Goal: Information Seeking & Learning: Learn about a topic

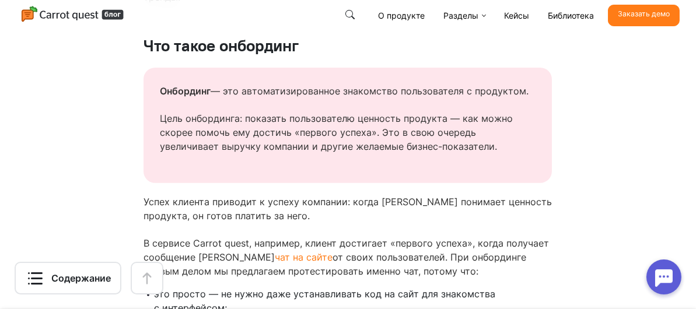
scroll to position [905, 0]
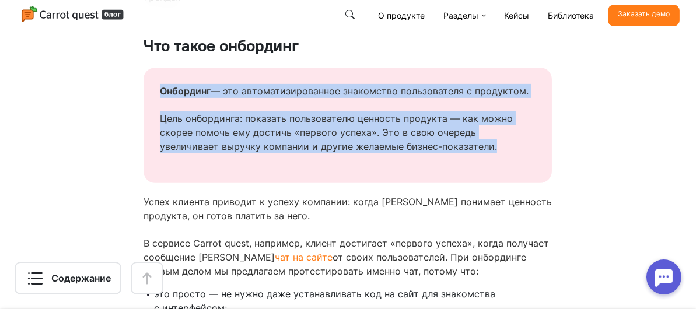
drag, startPoint x: 173, startPoint y: 87, endPoint x: 511, endPoint y: 159, distance: 345.0
click at [511, 153] on div "Онбординг — это автоматизированное знакомство пользователя с продуктом. Цель он…" at bounding box center [347, 118] width 375 height 69
copy div "Онбординг — это автоматизированное знакомство пользователя с продуктом. Цель он…"
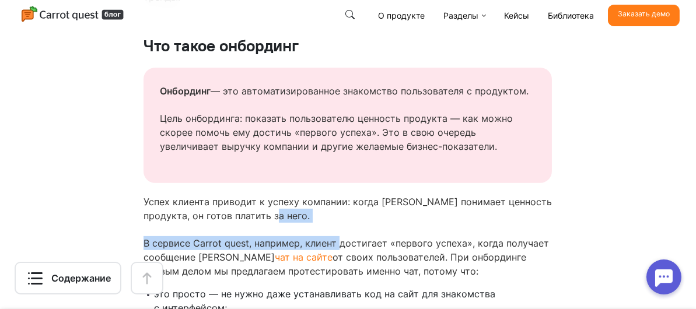
drag, startPoint x: 352, startPoint y: 259, endPoint x: 322, endPoint y: 224, distance: 45.5
click at [322, 223] on p "Успех клиента приводит к успеху компании: когда [PERSON_NAME] понимает ценность…" at bounding box center [347, 209] width 408 height 28
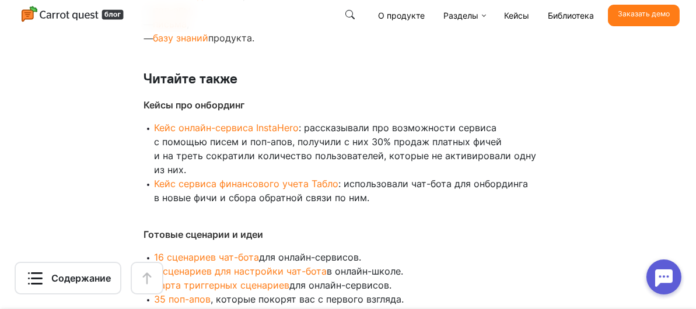
scroll to position [16941, 0]
drag, startPoint x: 404, startPoint y: 173, endPoint x: 155, endPoint y: 93, distance: 261.3
copy div "Что нужно, чтобы разработать онбординг? ― Определите цели онбординга; ― изучите…"
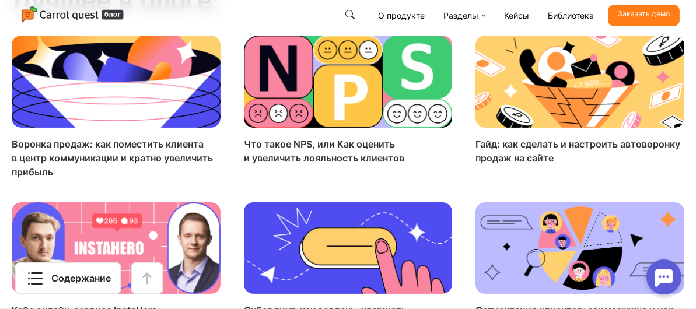
scroll to position [17727, 0]
